Goal: Find specific page/section: Find specific page/section

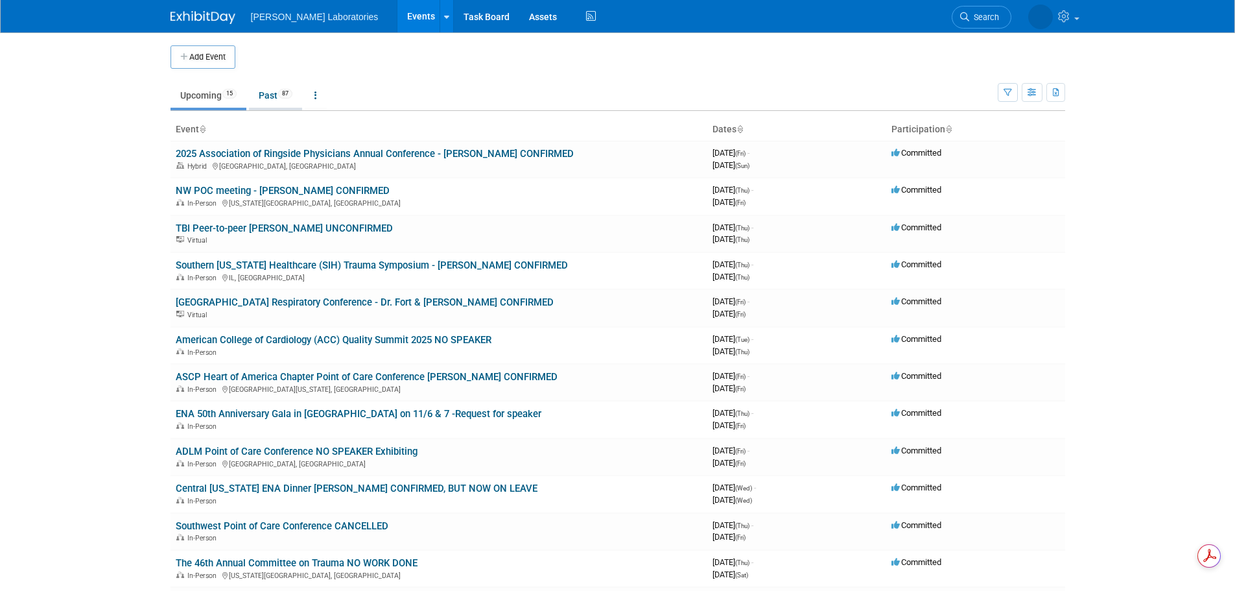
click at [269, 93] on link "Past 87" at bounding box center [275, 95] width 53 height 25
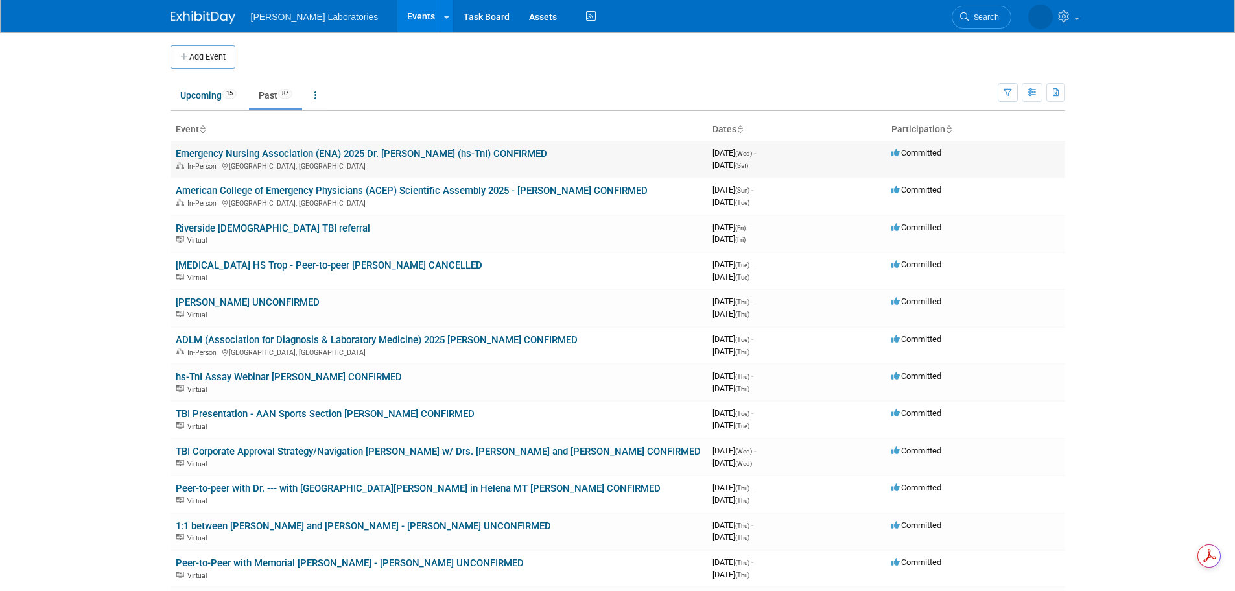
click at [368, 154] on link "Emergency Nursing Association (ENA) 2025 Dr. [PERSON_NAME] (hs-TnI) CONFIRMED" at bounding box center [362, 154] width 372 height 12
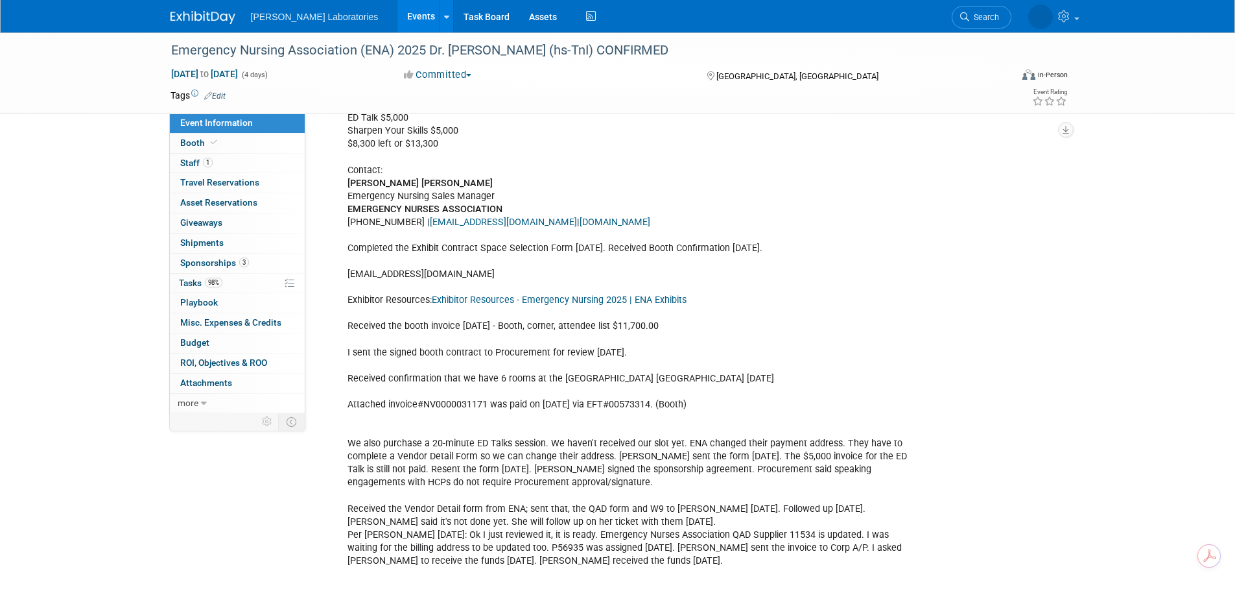
scroll to position [454, 0]
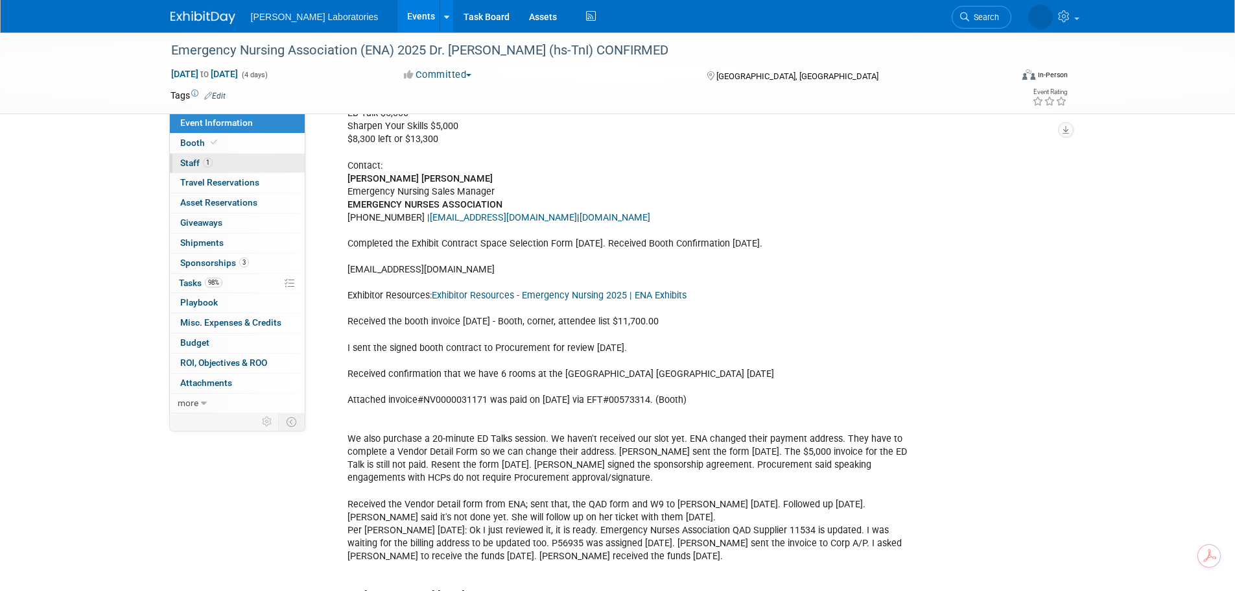
click at [184, 160] on span "Staff 1" at bounding box center [196, 163] width 32 height 10
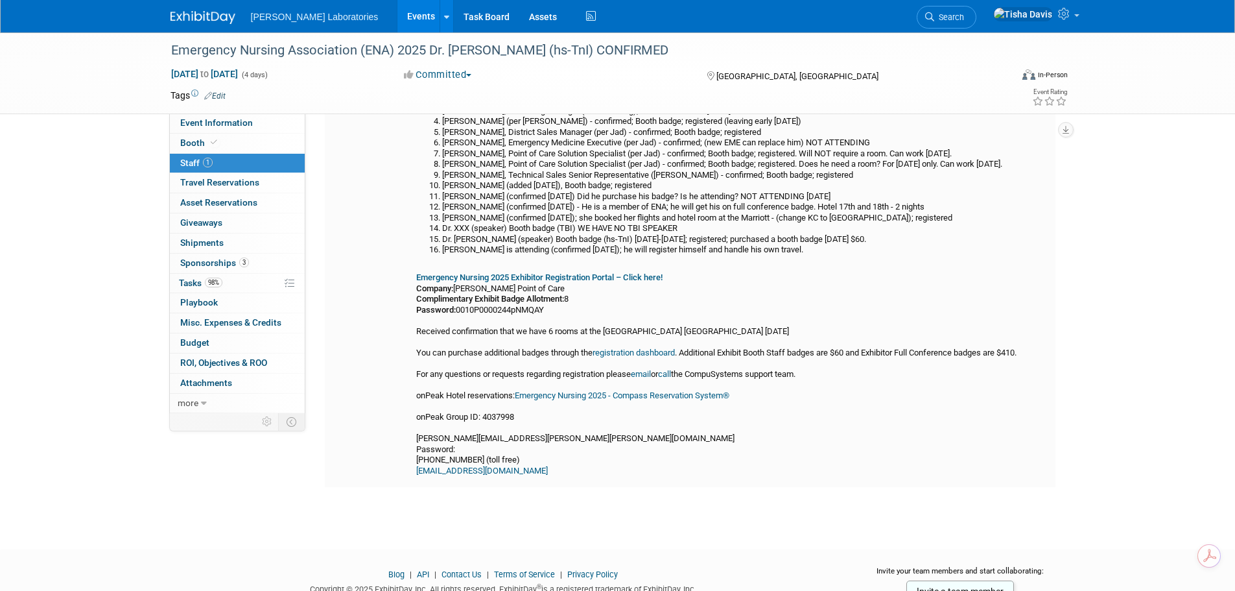
scroll to position [130, 0]
click at [579, 272] on b "Emergency Nursing 2025 Exhibitor Registration Portal – Click here!" at bounding box center [539, 275] width 246 height 10
